Goal: Information Seeking & Learning: Learn about a topic

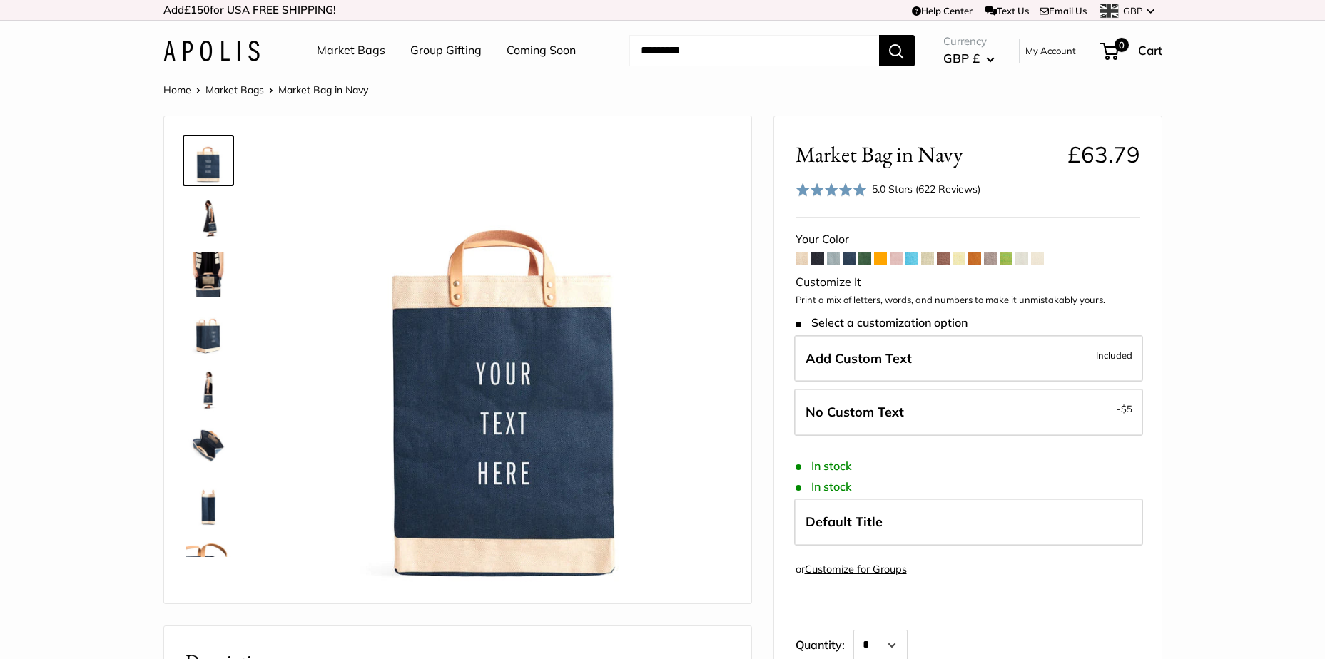
click at [210, 260] on img at bounding box center [208, 275] width 46 height 46
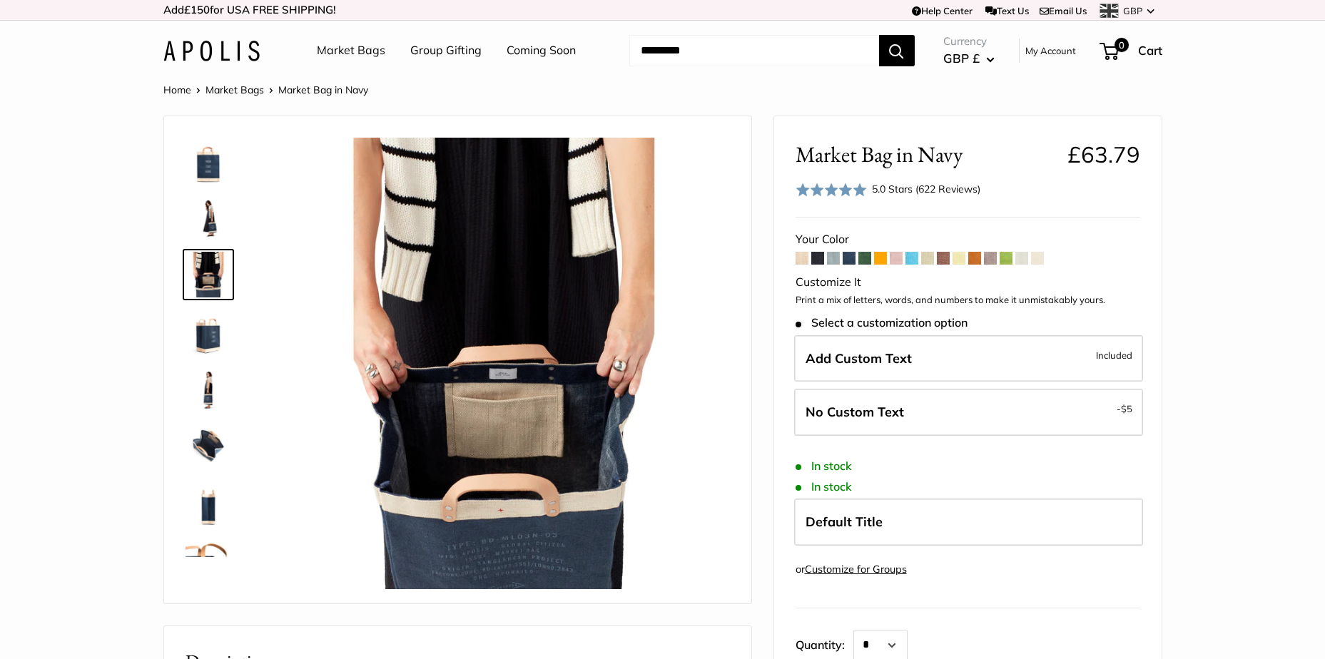
click at [205, 317] on img at bounding box center [208, 332] width 46 height 46
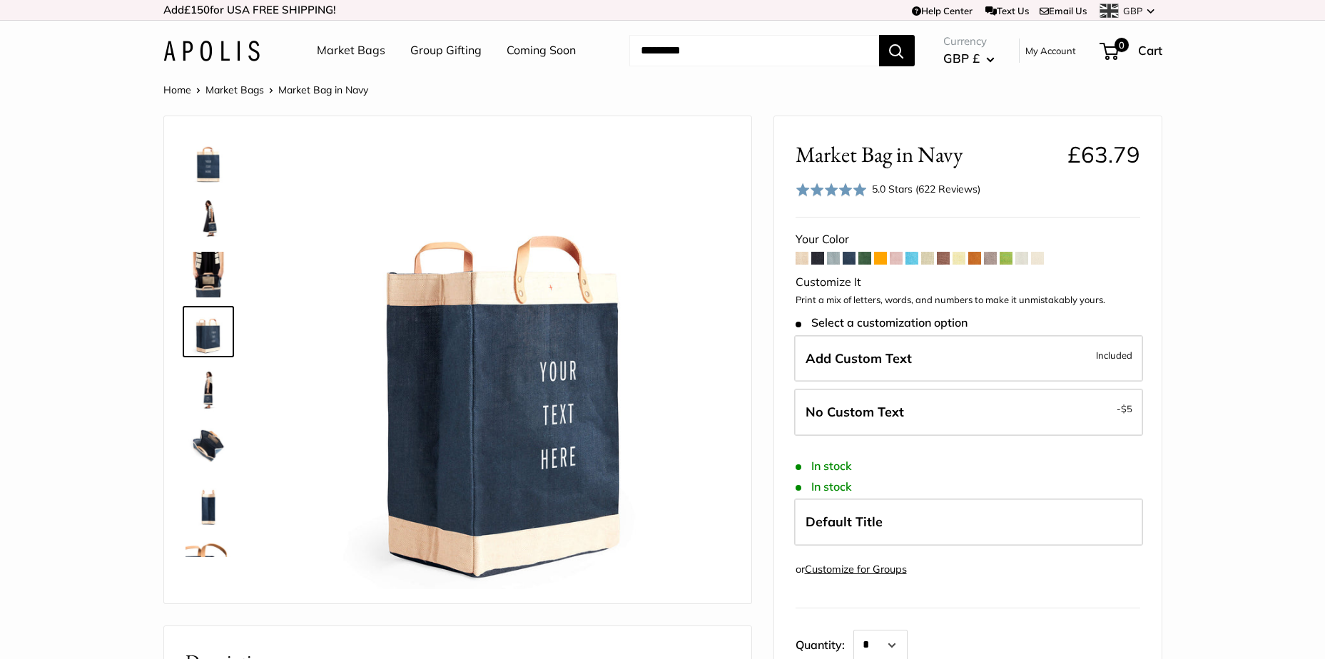
click at [215, 384] on img at bounding box center [208, 389] width 46 height 46
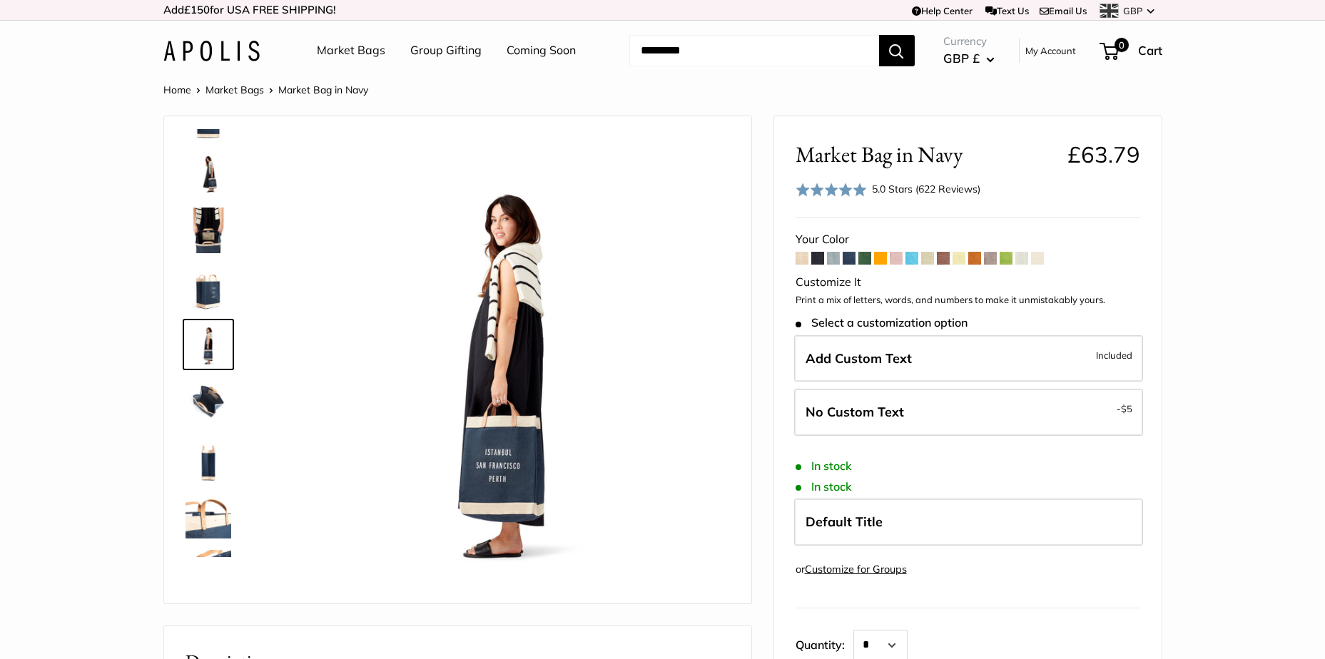
click at [194, 466] on img at bounding box center [208, 459] width 46 height 46
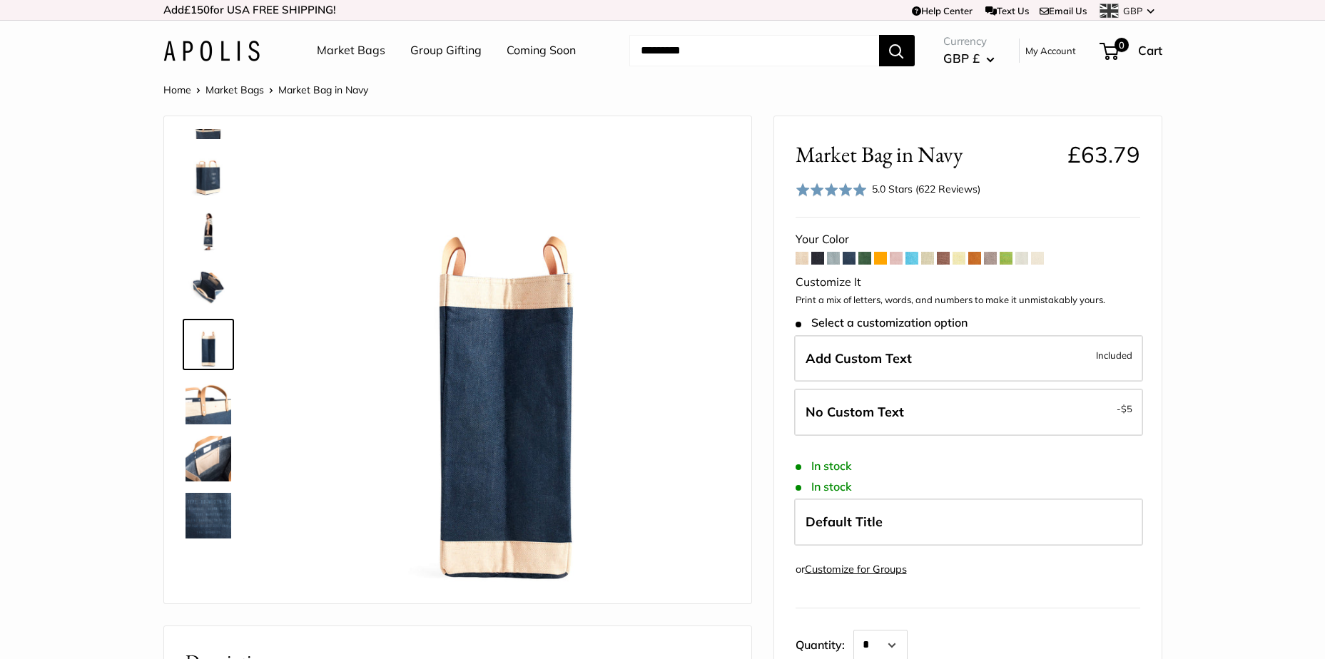
click at [185, 415] on img at bounding box center [208, 402] width 46 height 46
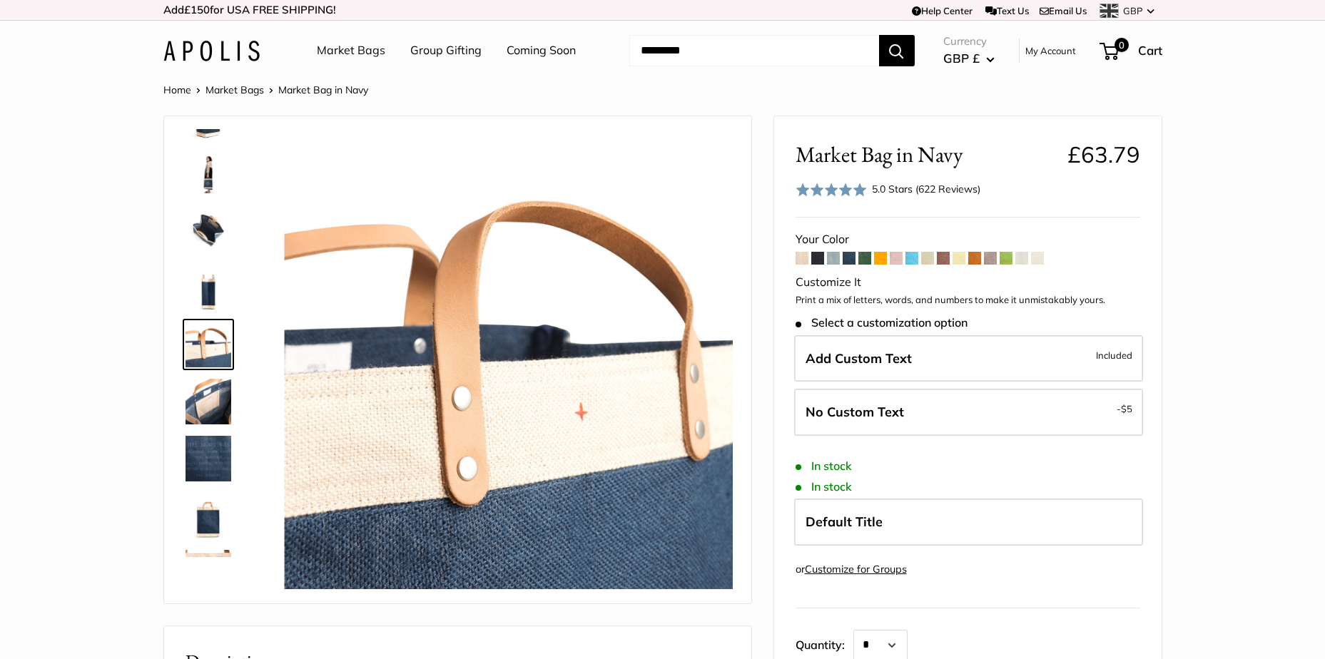
click at [213, 533] on img at bounding box center [208, 516] width 46 height 46
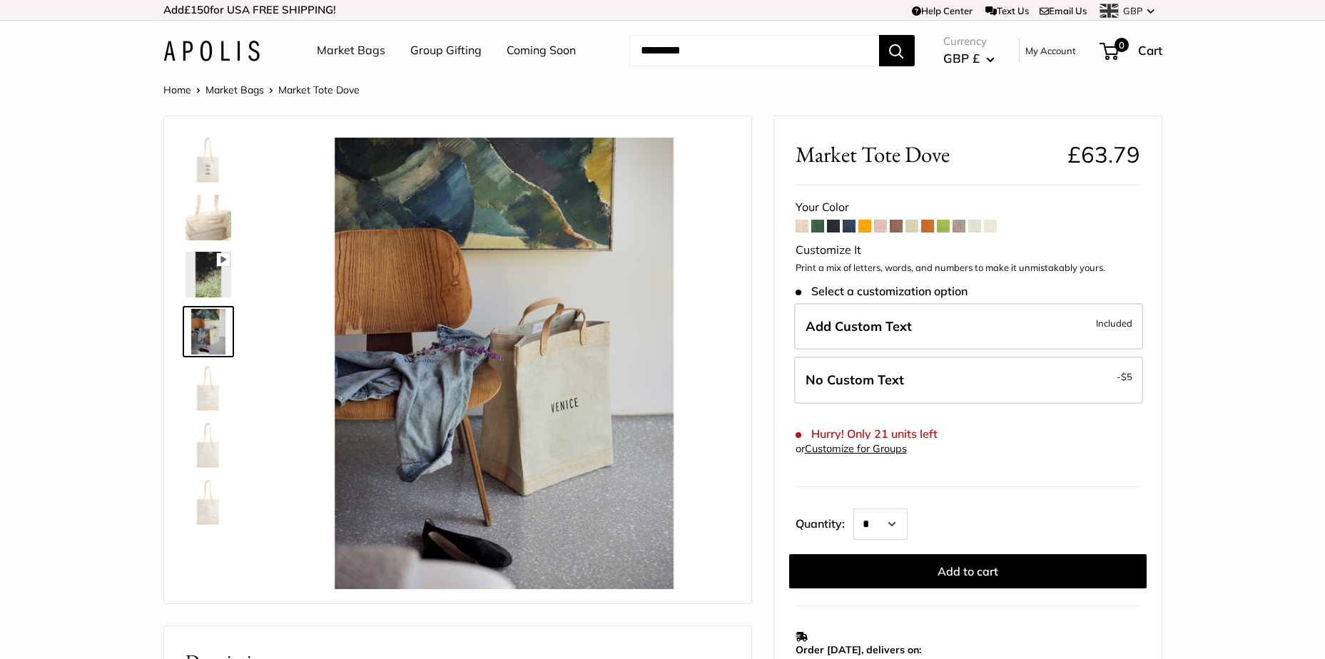
click at [203, 221] on img at bounding box center [208, 218] width 46 height 46
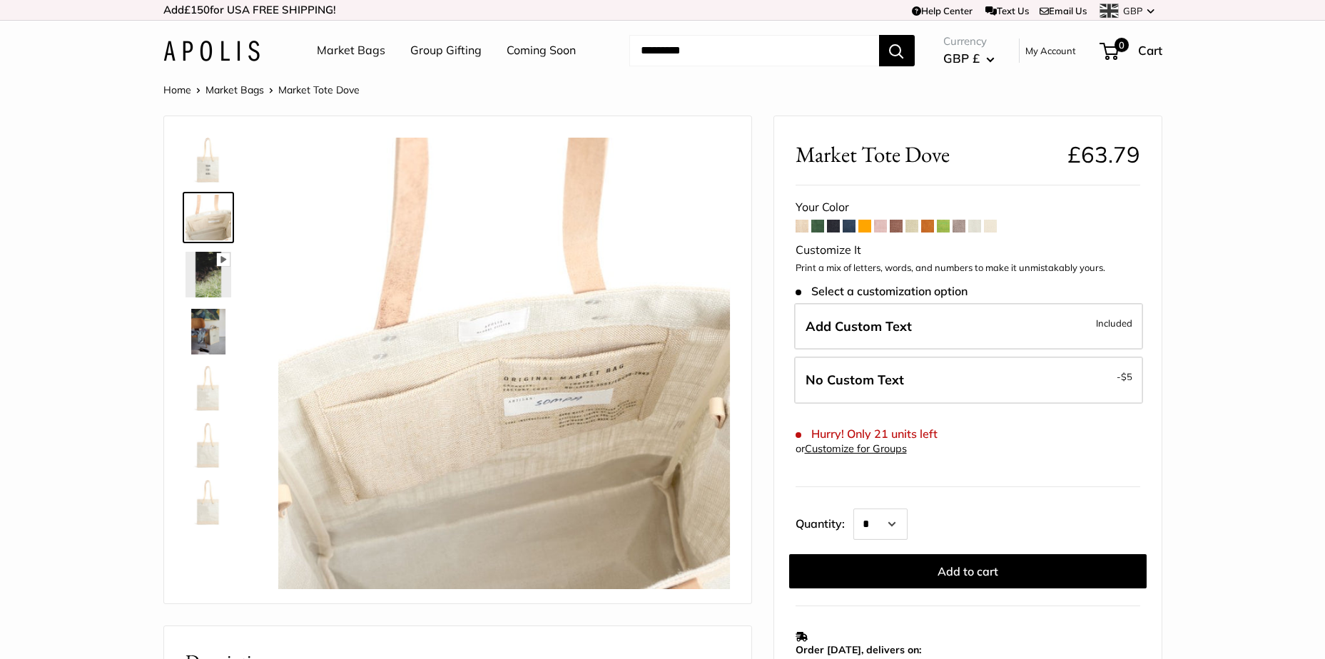
click at [218, 188] on div at bounding box center [214, 331] width 68 height 405
click at [207, 169] on img at bounding box center [208, 161] width 46 height 46
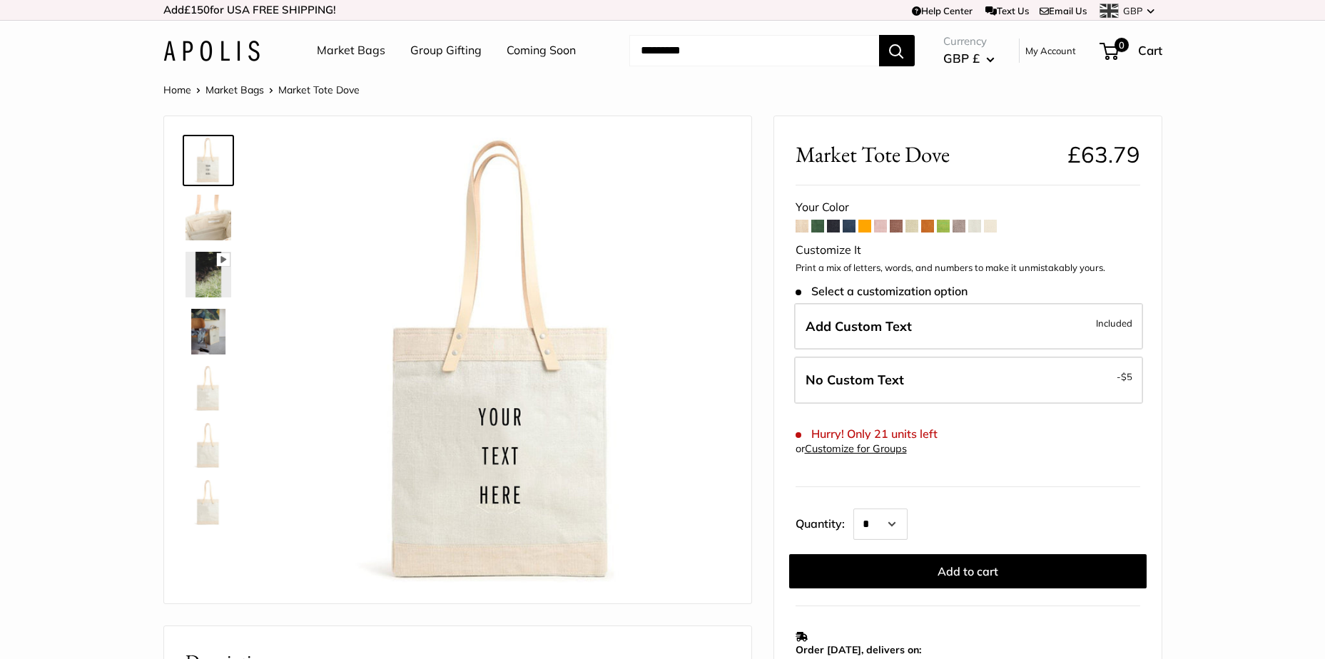
click at [210, 395] on img at bounding box center [208, 389] width 46 height 46
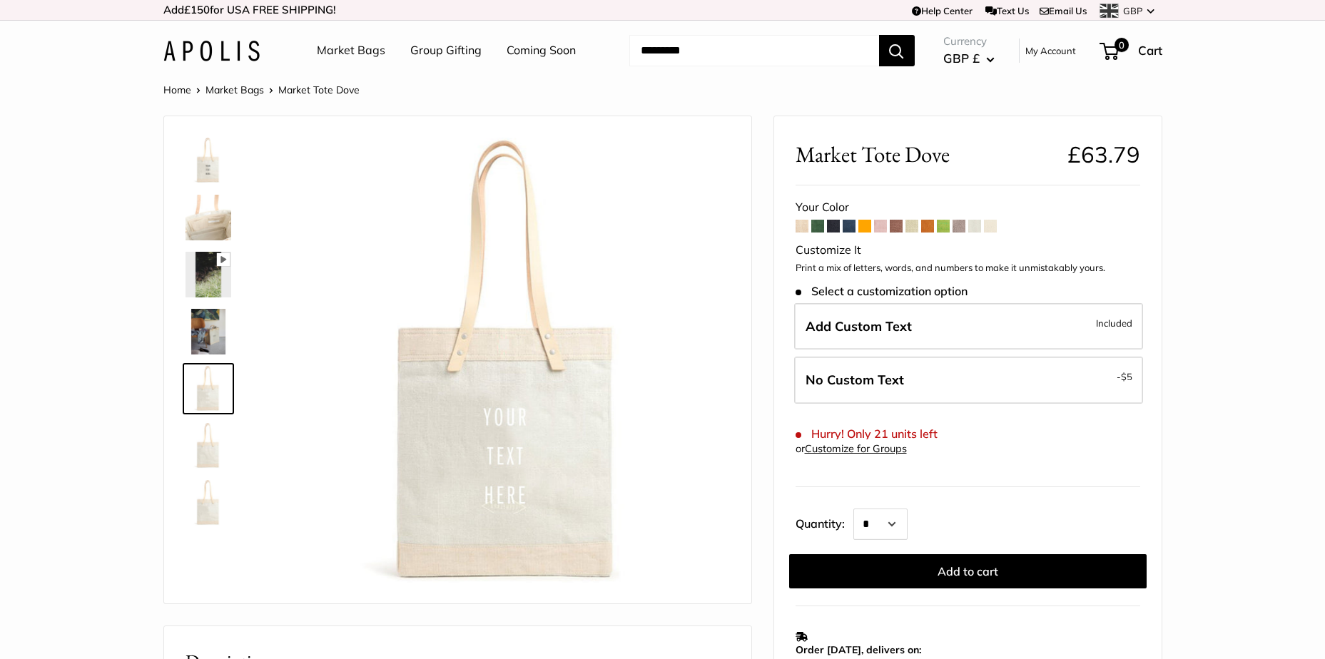
click at [207, 332] on img at bounding box center [208, 332] width 46 height 46
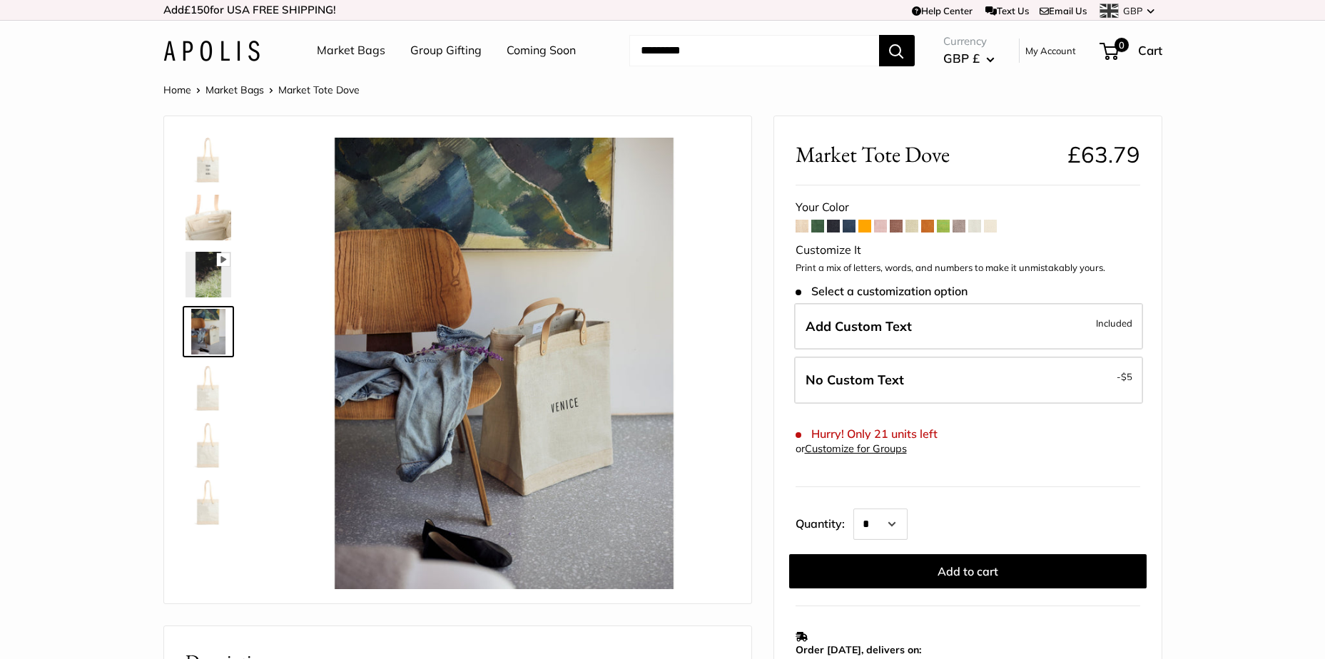
drag, startPoint x: 216, startPoint y: 409, endPoint x: 214, endPoint y: 423, distance: 13.7
click at [216, 411] on img at bounding box center [208, 389] width 46 height 46
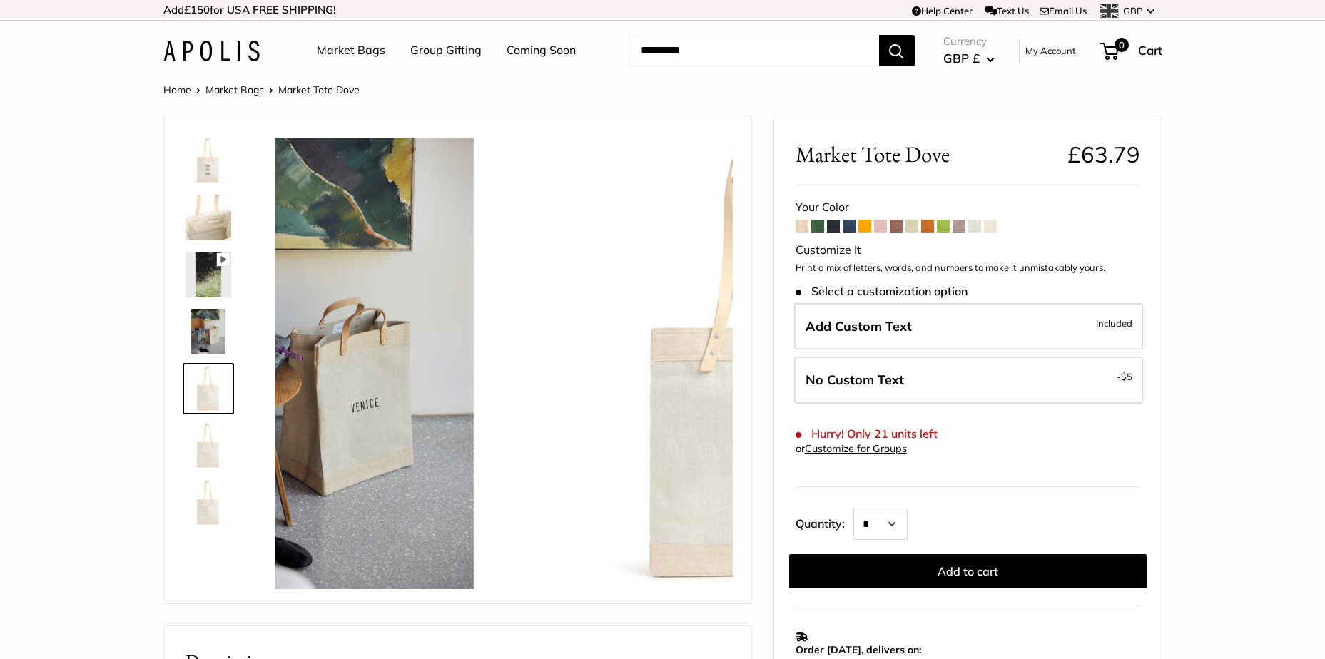
click at [205, 455] on img at bounding box center [208, 446] width 46 height 46
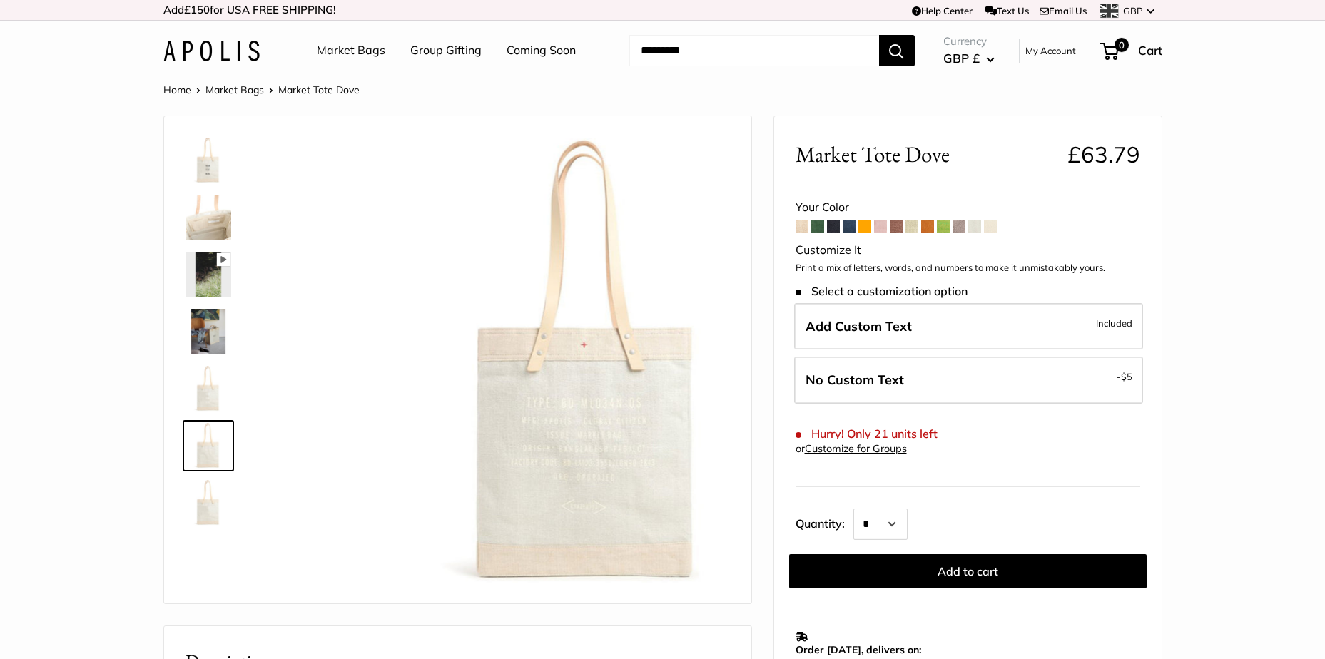
click at [200, 482] on img at bounding box center [208, 503] width 46 height 46
